Goal: Navigation & Orientation: Find specific page/section

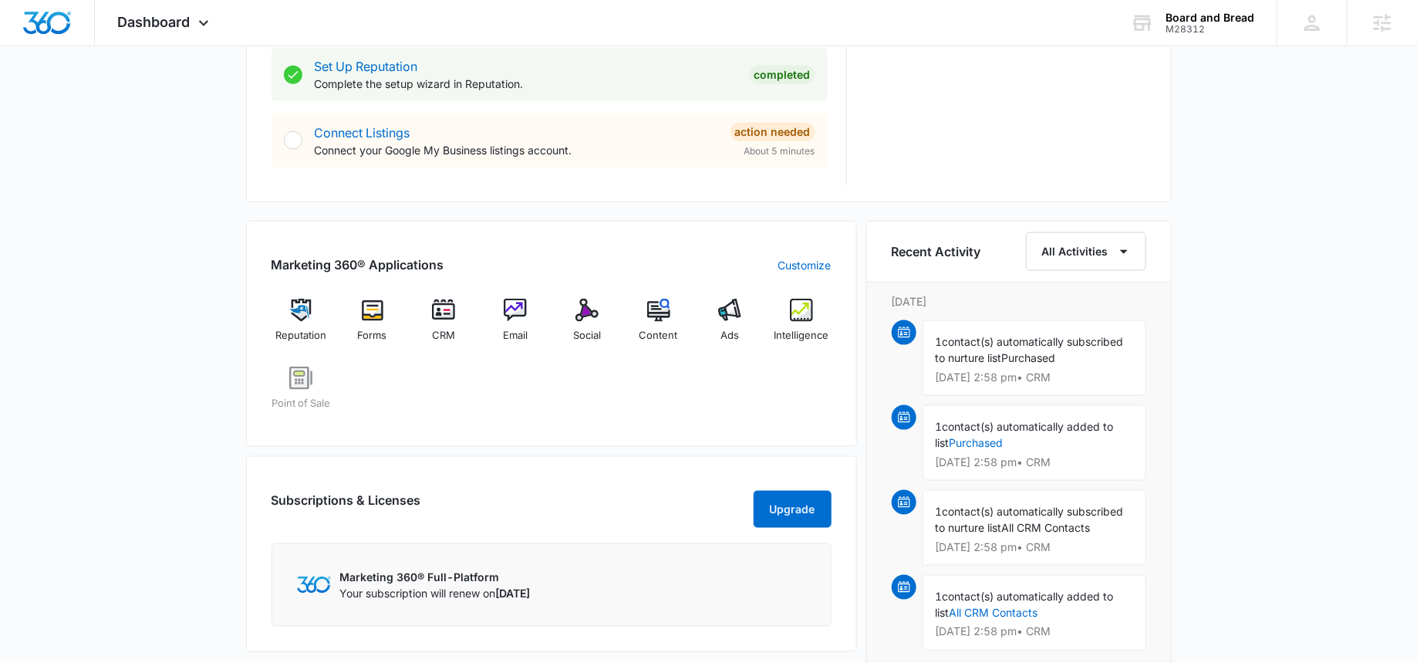
scroll to position [789, 0]
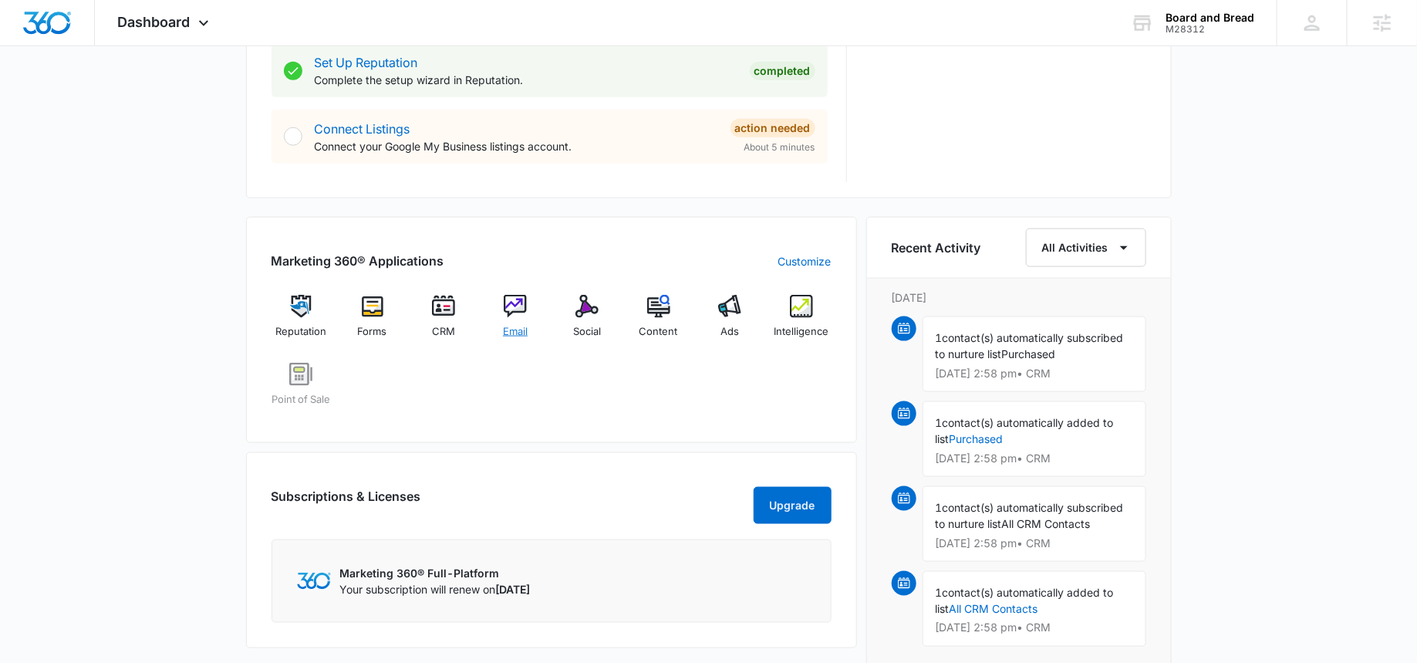
click at [515, 306] on img at bounding box center [515, 306] width 23 height 23
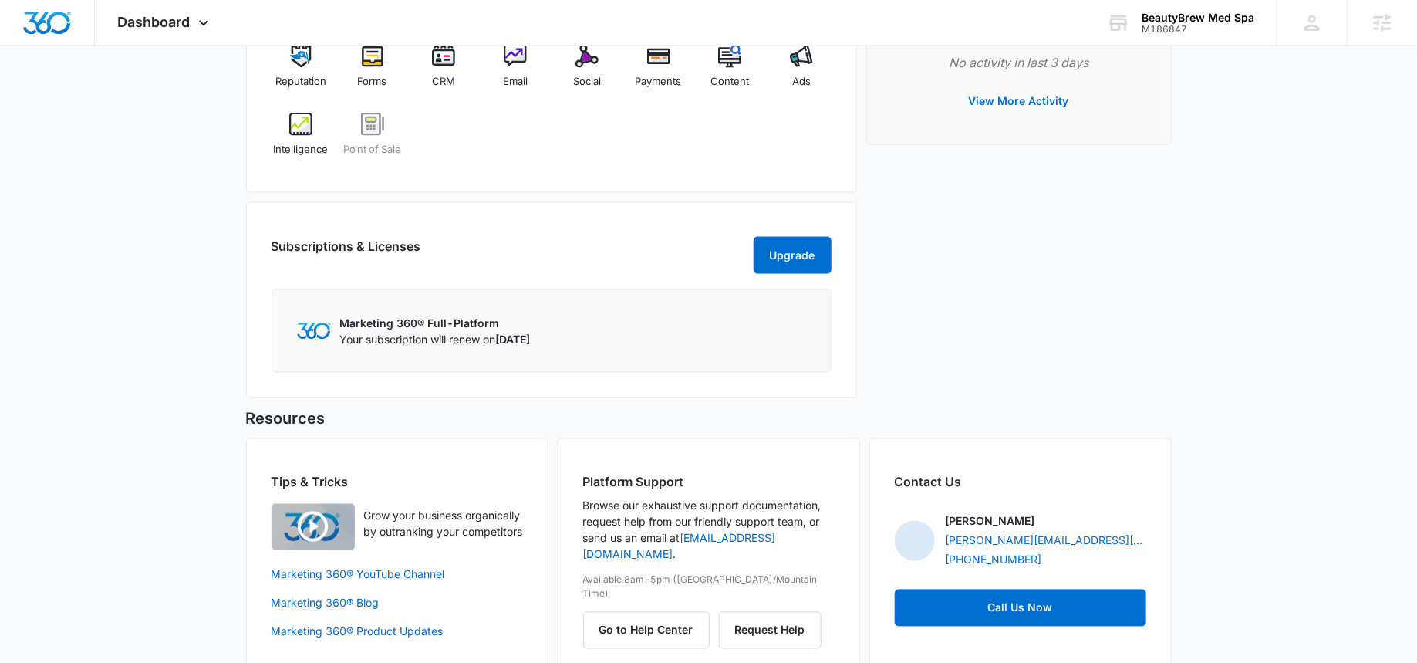
scroll to position [1043, 0]
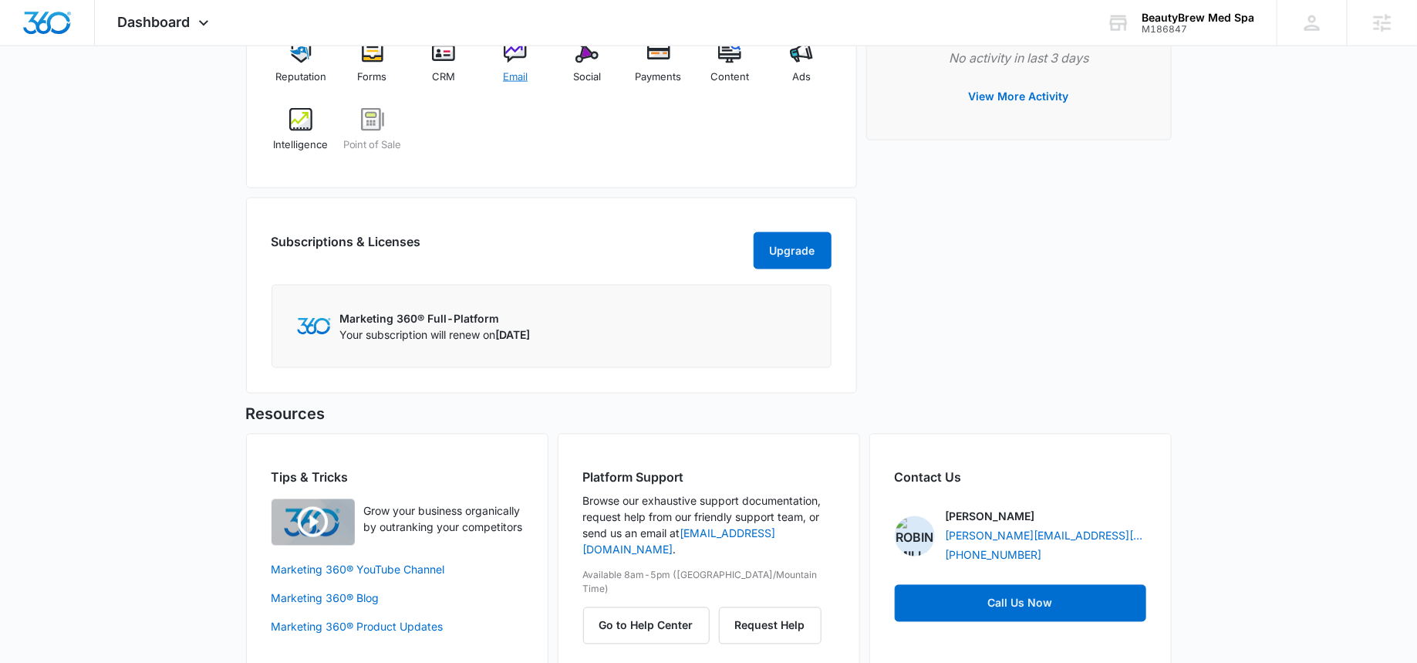
click at [510, 52] on img at bounding box center [515, 51] width 23 height 23
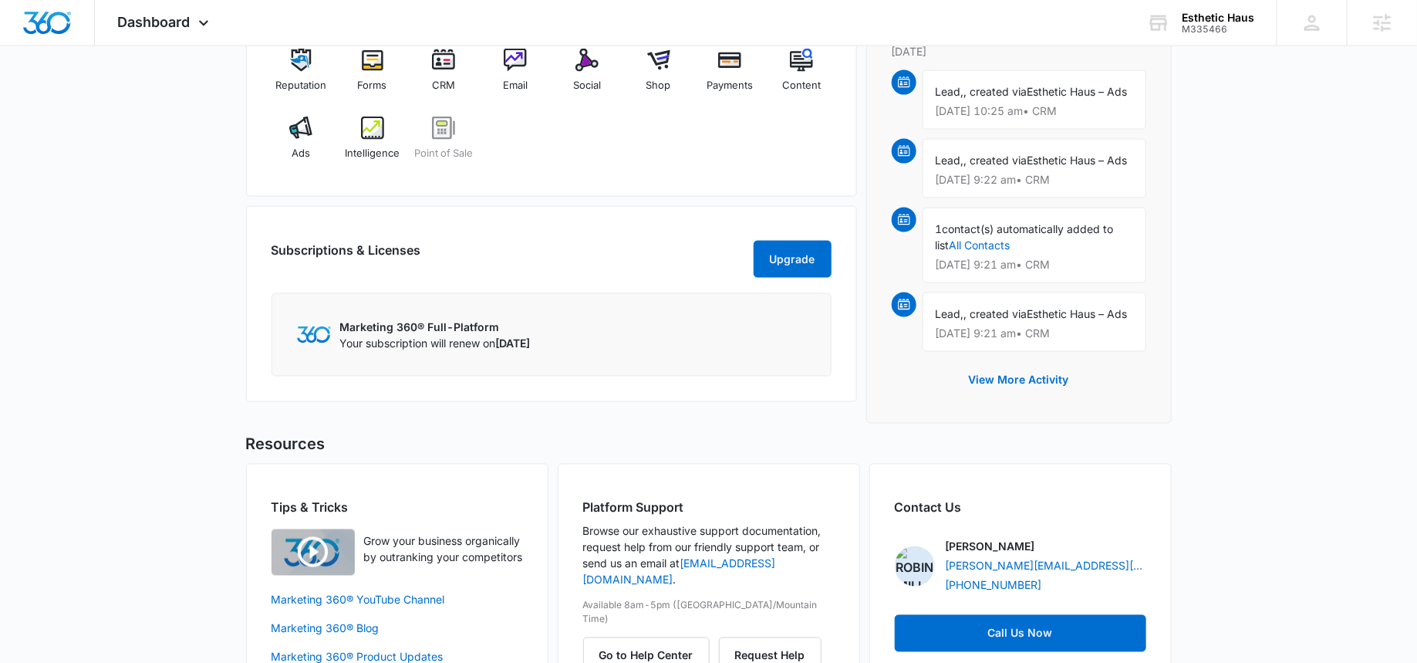
scroll to position [1042, 0]
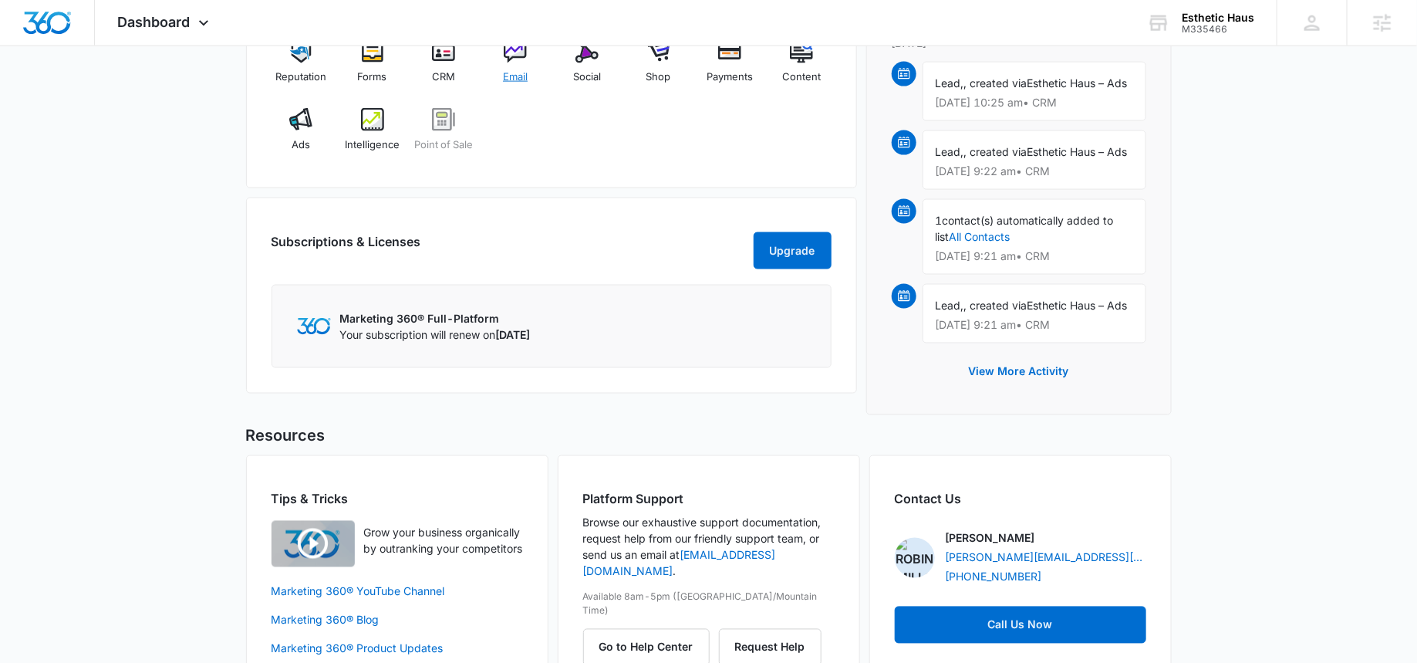
click at [514, 54] on img at bounding box center [515, 51] width 23 height 23
